Goal: Task Accomplishment & Management: Manage account settings

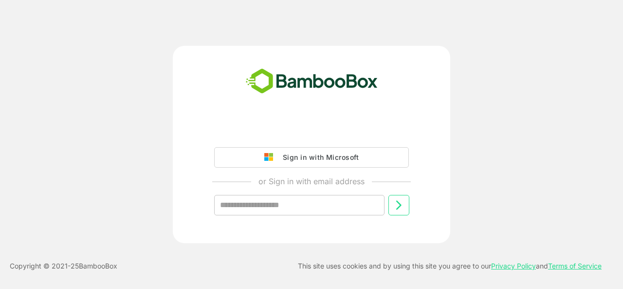
click at [259, 211] on input "text" at bounding box center [299, 205] width 170 height 20
click at [257, 209] on input "text" at bounding box center [299, 205] width 170 height 20
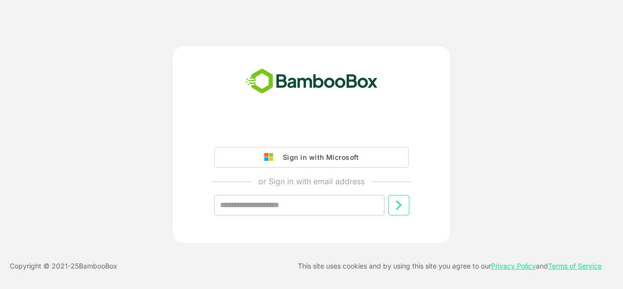
click at [334, 210] on input "text" at bounding box center [299, 205] width 170 height 20
click at [258, 206] on input "text" at bounding box center [299, 205] width 170 height 20
click at [323, 208] on input "text" at bounding box center [299, 205] width 170 height 20
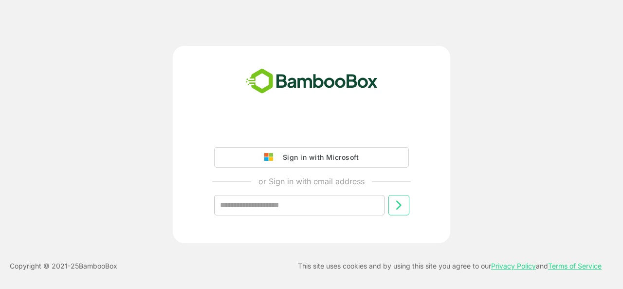
click at [283, 209] on input "text" at bounding box center [299, 205] width 170 height 20
click at [287, 207] on input "text" at bounding box center [299, 205] width 170 height 20
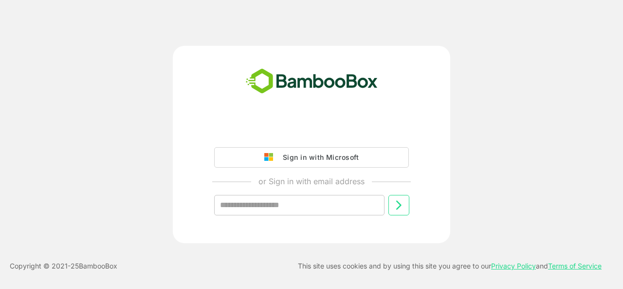
click at [287, 207] on input "text" at bounding box center [299, 205] width 170 height 20
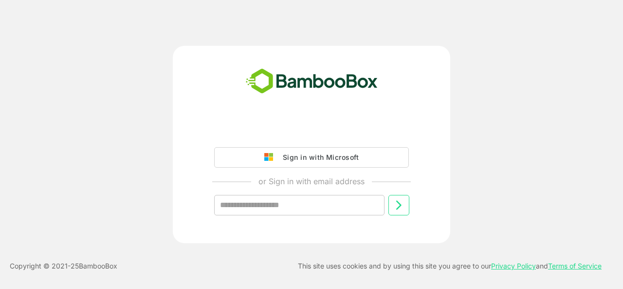
click at [287, 207] on input "text" at bounding box center [299, 205] width 170 height 20
drag, startPoint x: 287, startPoint y: 207, endPoint x: 179, endPoint y: 5, distance: 229.3
click at [179, 5] on div "Sign in with Microsoft or Sign in with email address ​ Copyright © 2021- 25 Bam…" at bounding box center [311, 144] width 623 height 289
click at [307, 199] on input "text" at bounding box center [299, 205] width 170 height 20
type input "**********"
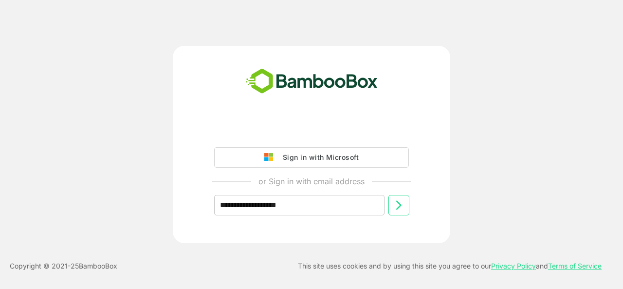
click at [398, 203] on icon at bounding box center [399, 205] width 12 height 12
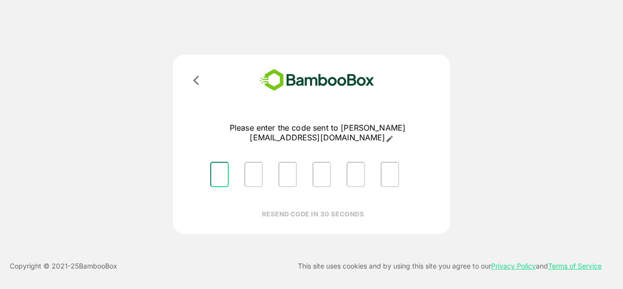
click at [222, 162] on input "Please enter OTP character 1" at bounding box center [219, 174] width 18 height 25
type input "*"
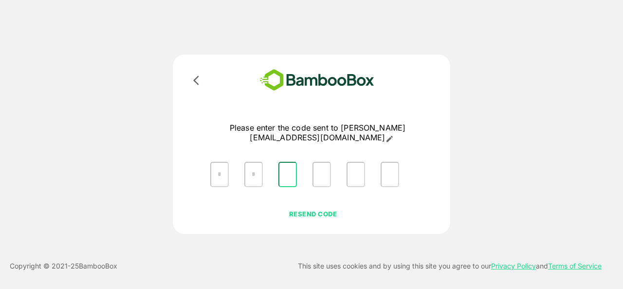
type input "*"
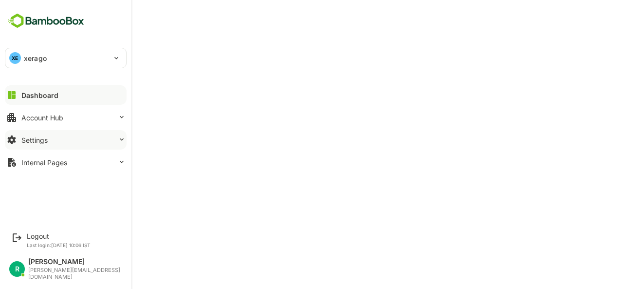
click at [62, 137] on button "Settings" at bounding box center [66, 139] width 122 height 19
click at [45, 114] on div "Account Hub" at bounding box center [42, 117] width 42 height 8
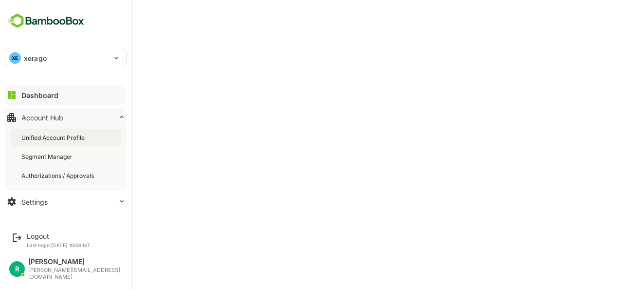
click at [45, 135] on div "Unified Account Profile" at bounding box center [53, 137] width 65 height 8
